Goal: Information Seeking & Learning: Check status

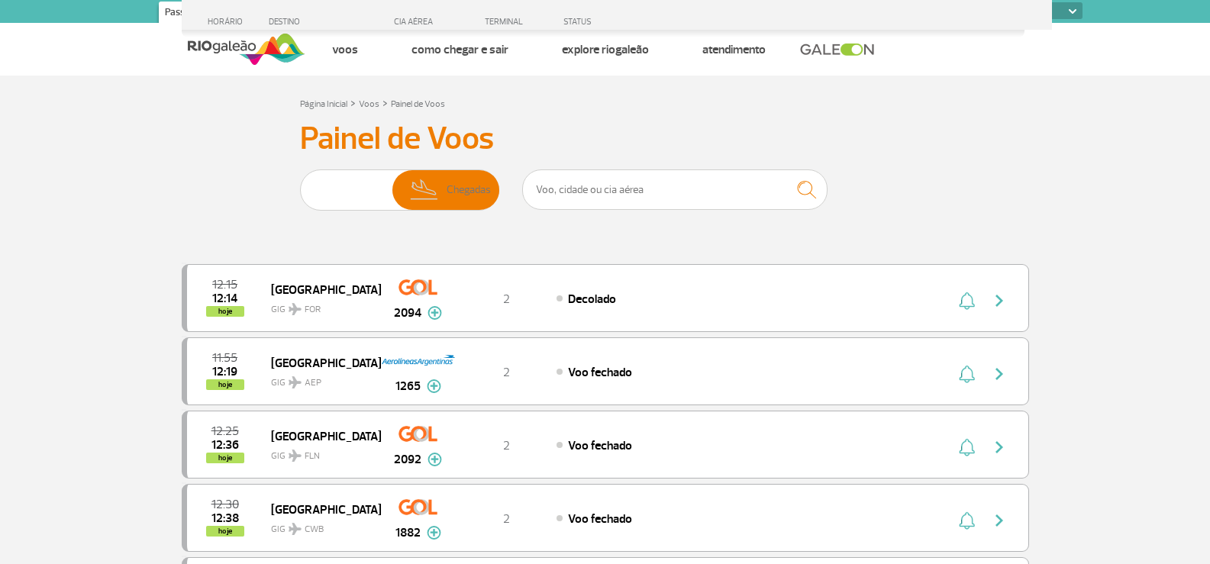
select select
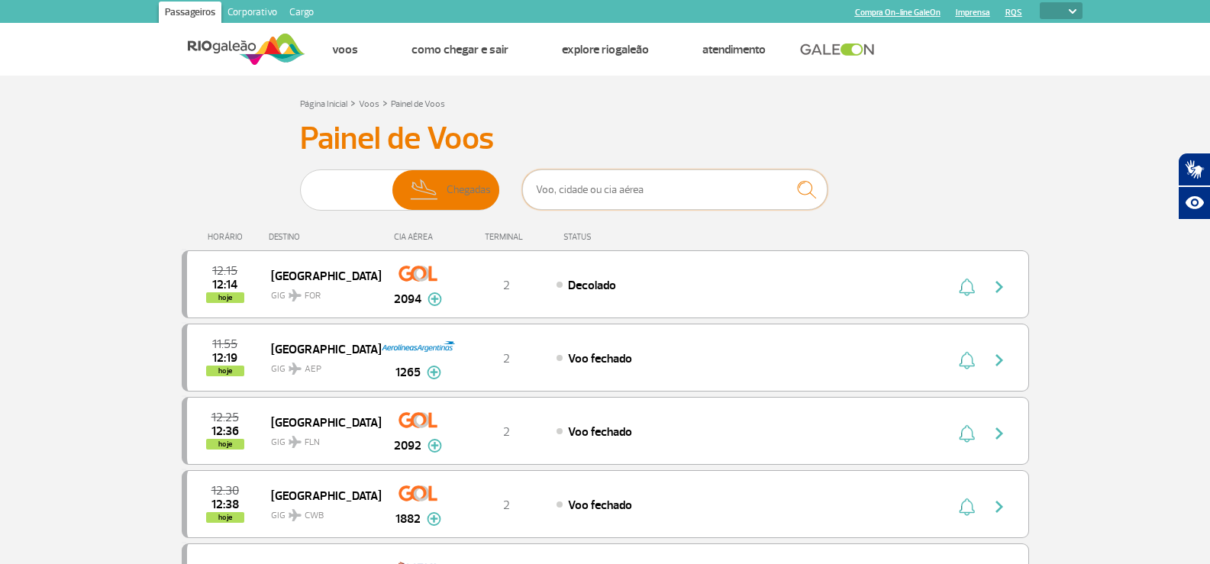
click at [603, 195] on input "text" at bounding box center [674, 189] width 305 height 40
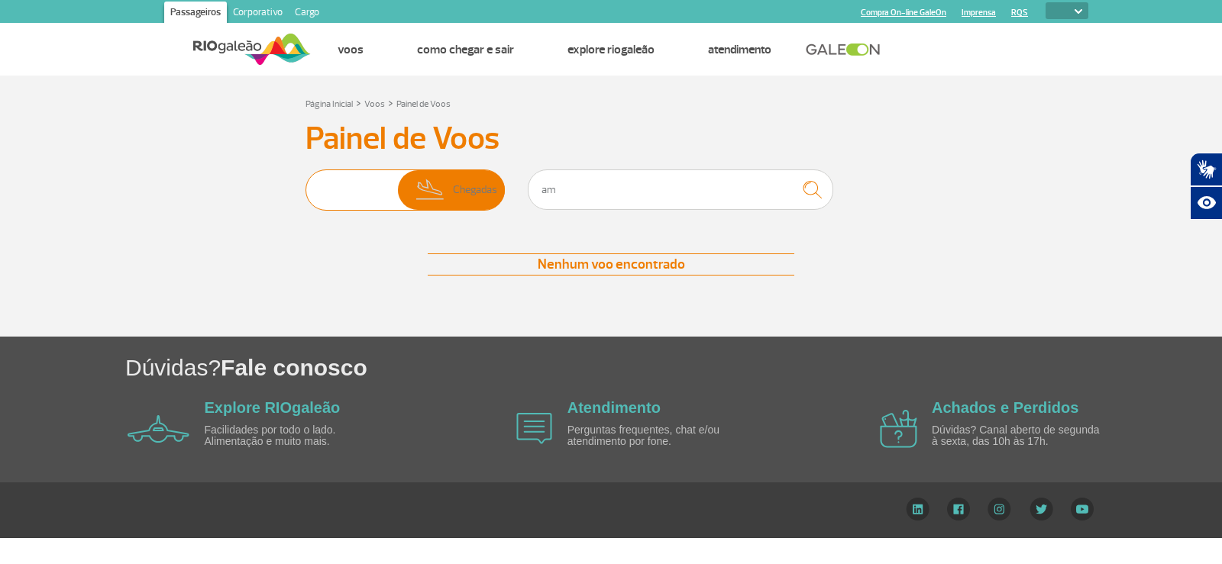
click at [411, 177] on img at bounding box center [430, 190] width 45 height 40
click at [305, 182] on input "Partidas Chegadas" at bounding box center [305, 182] width 0 height 0
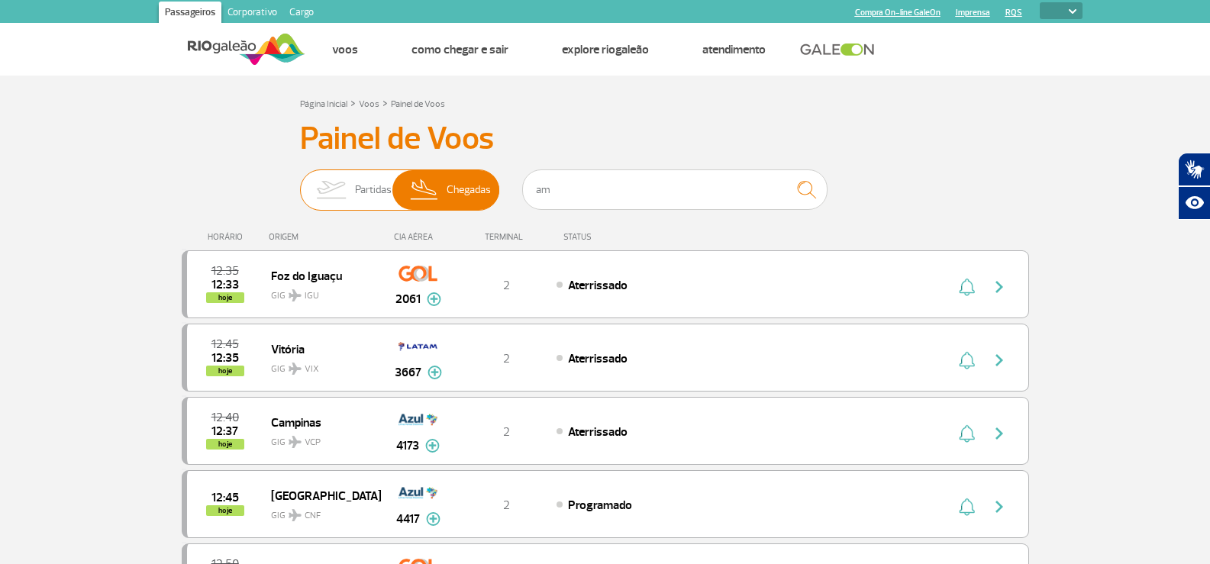
click at [382, 182] on span "Partidas" at bounding box center [373, 190] width 37 height 40
click at [300, 182] on input "Partidas Chegadas" at bounding box center [300, 182] width 0 height 0
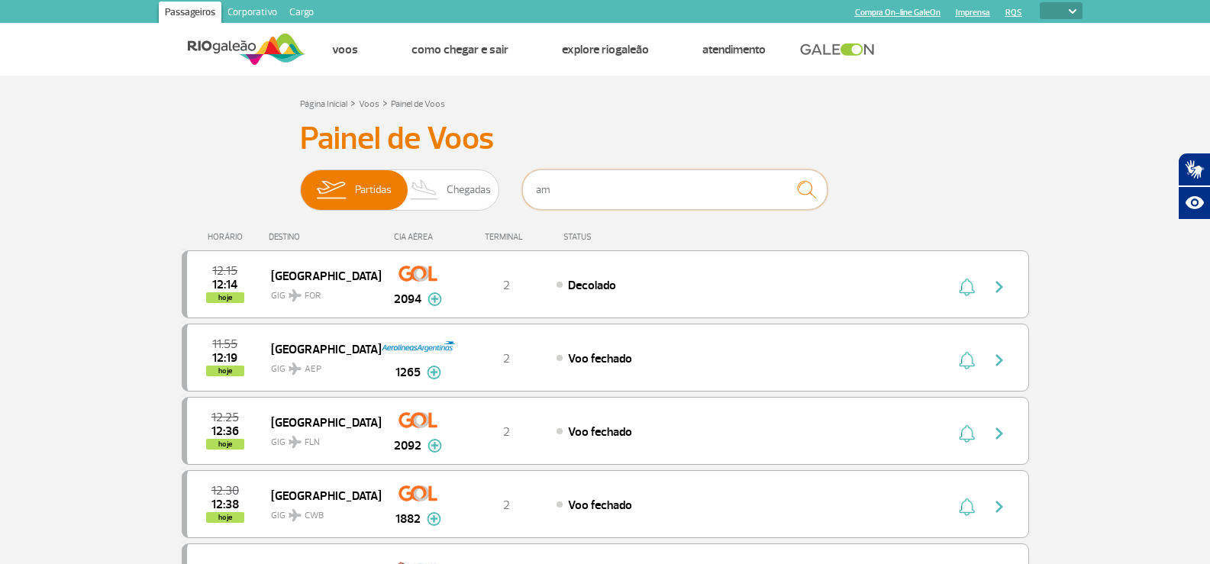
click at [629, 189] on input "am" at bounding box center [674, 189] width 305 height 40
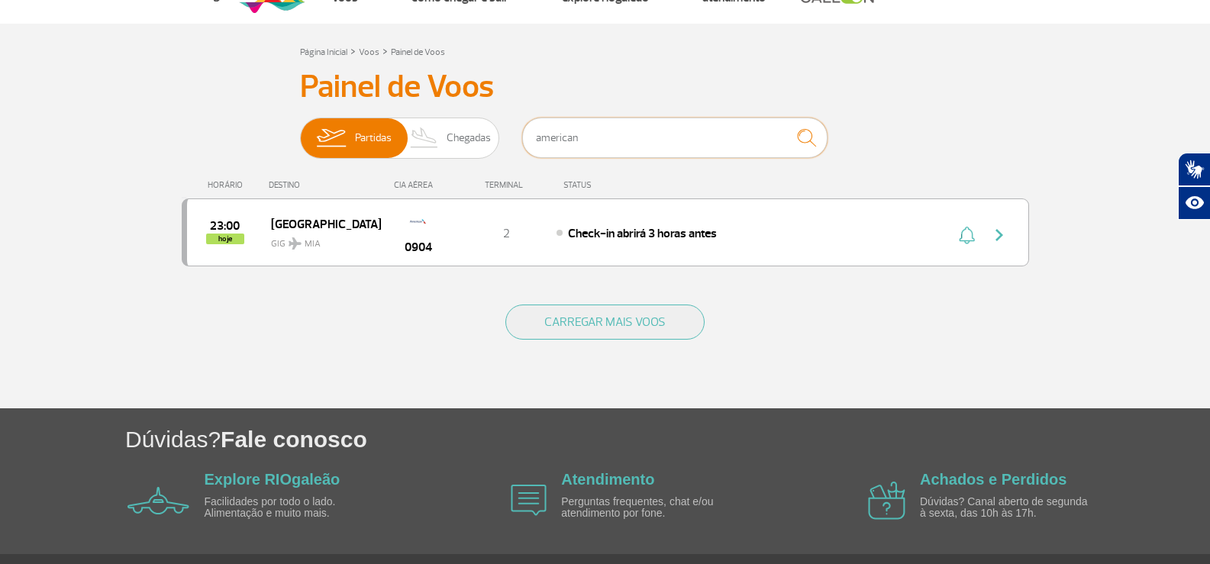
scroll to position [76, 0]
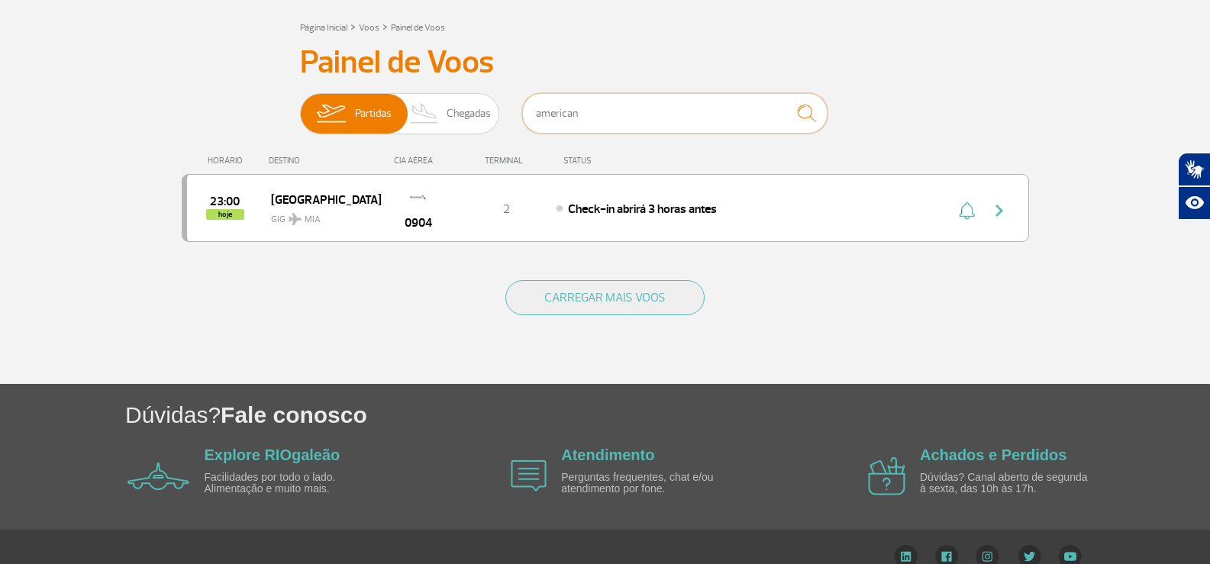
type input "american"
